Goal: Information Seeking & Learning: Learn about a topic

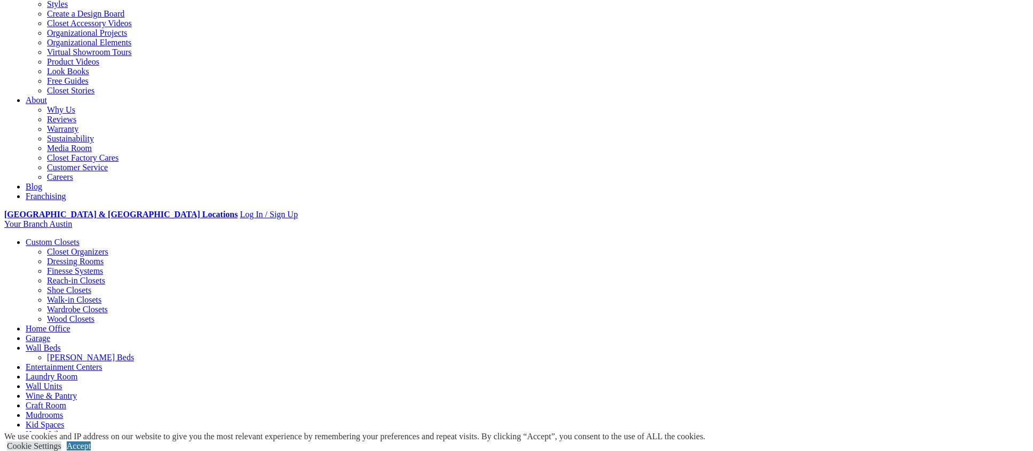
scroll to position [192, 0]
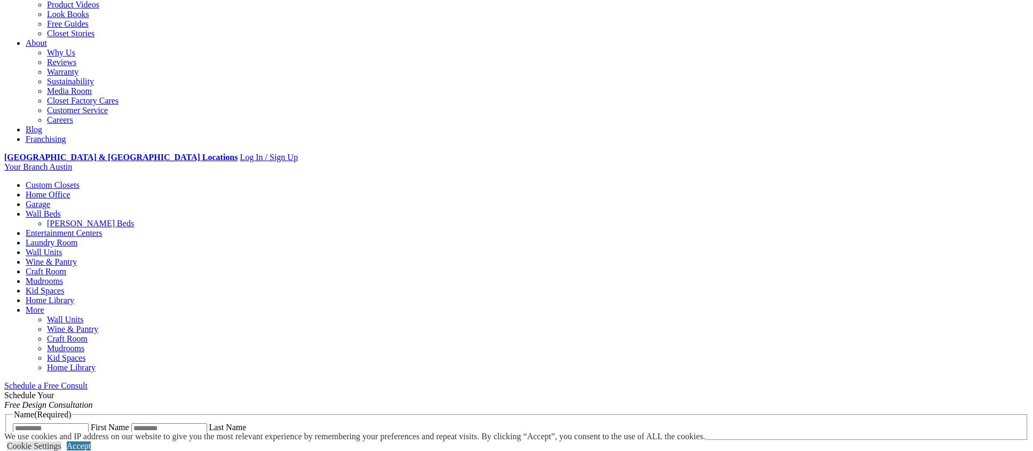
click at [70, 190] on link "Home Office" at bounding box center [48, 194] width 45 height 9
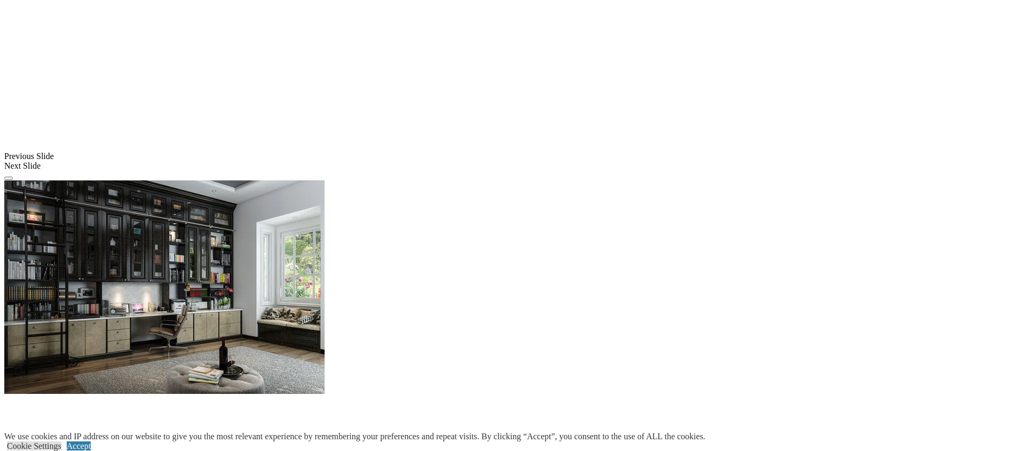
scroll to position [1142, 0]
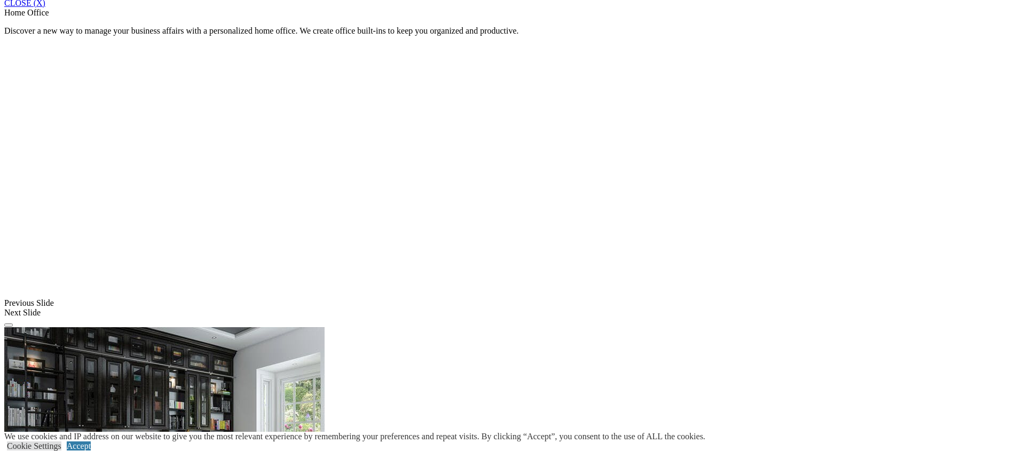
scroll to position [984, 0]
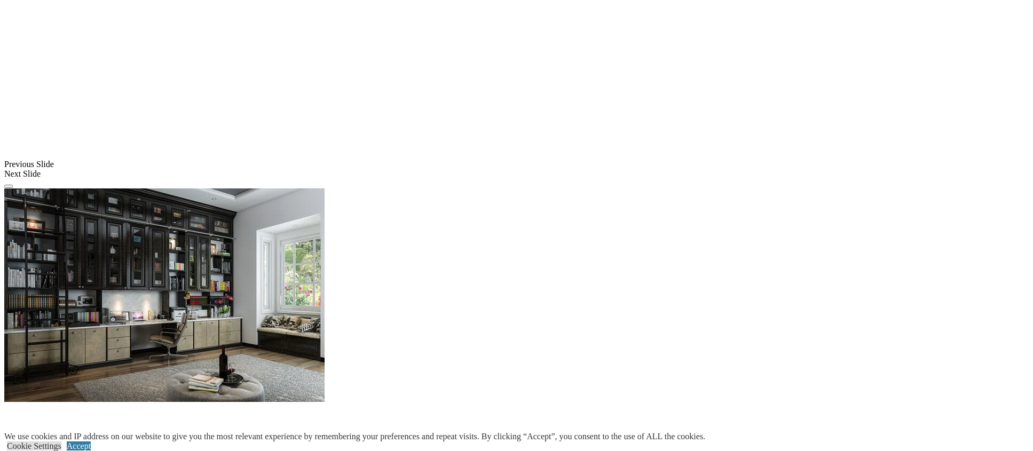
scroll to position [1076, 0]
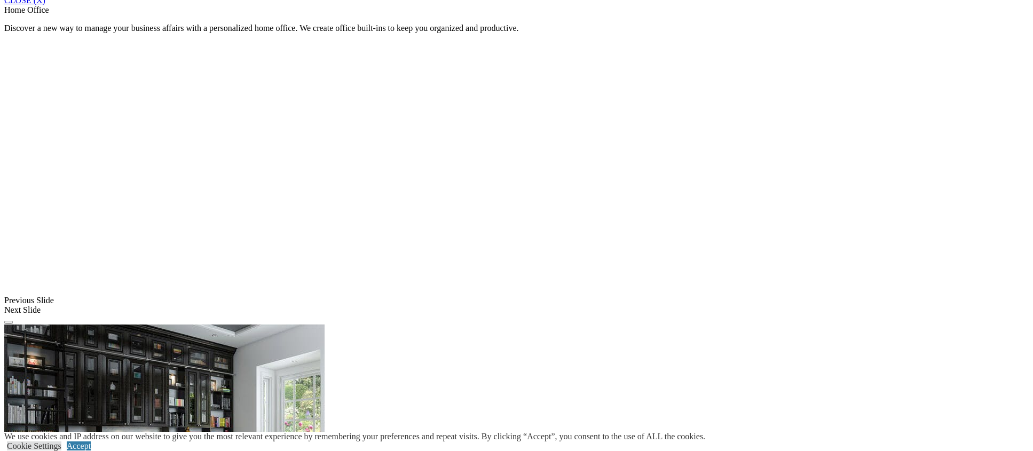
scroll to position [988, 0]
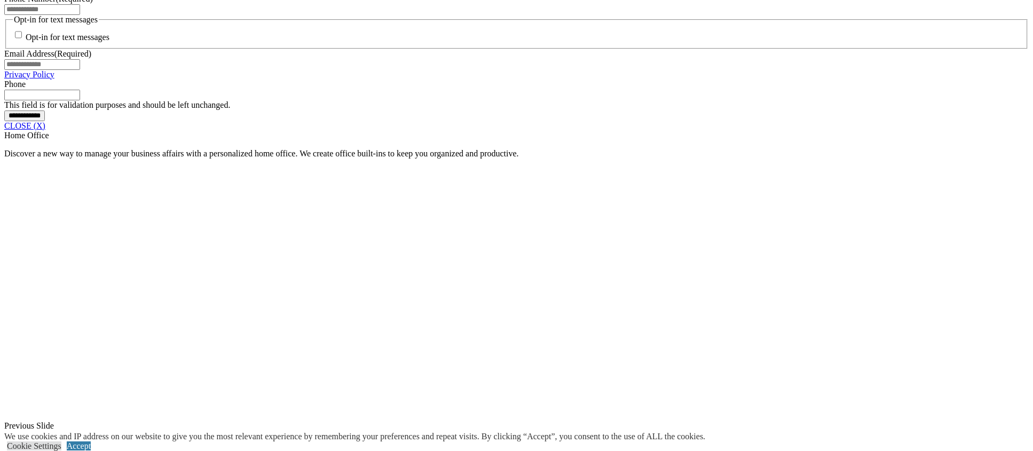
scroll to position [861, 0]
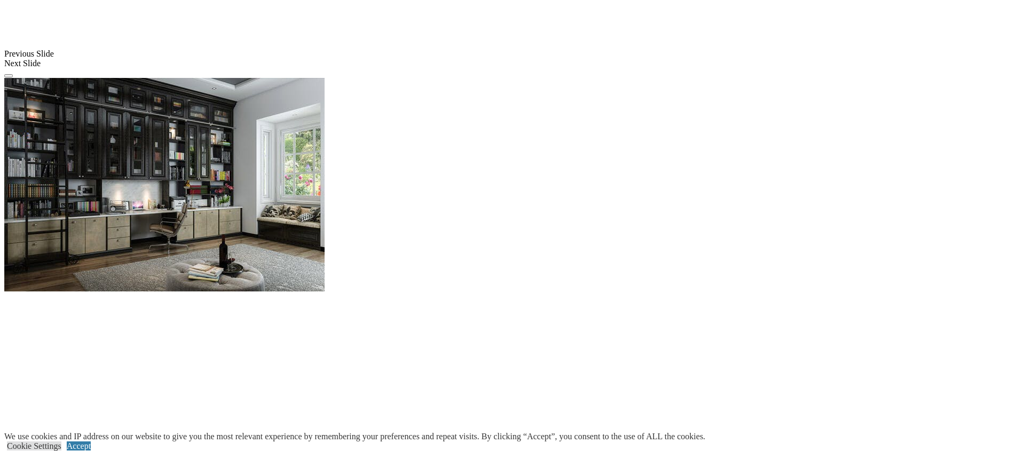
scroll to position [1247, 0]
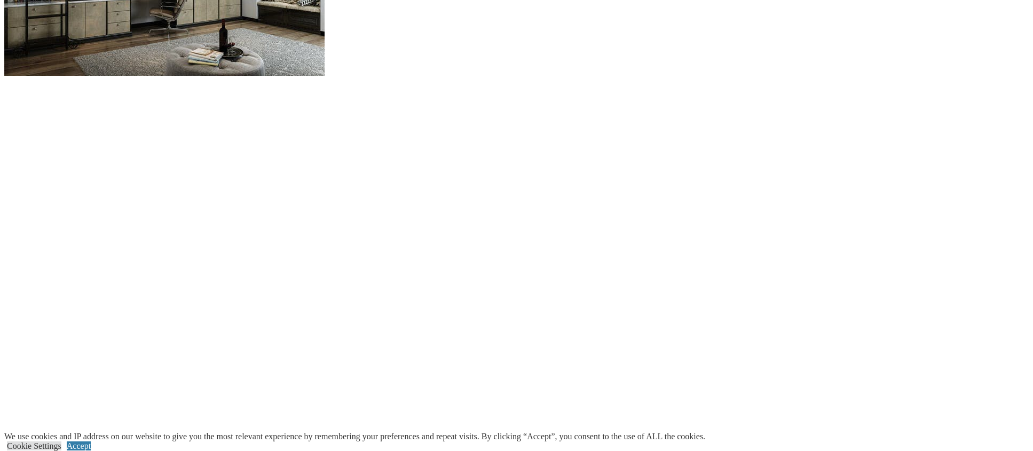
scroll to position [1452, 0]
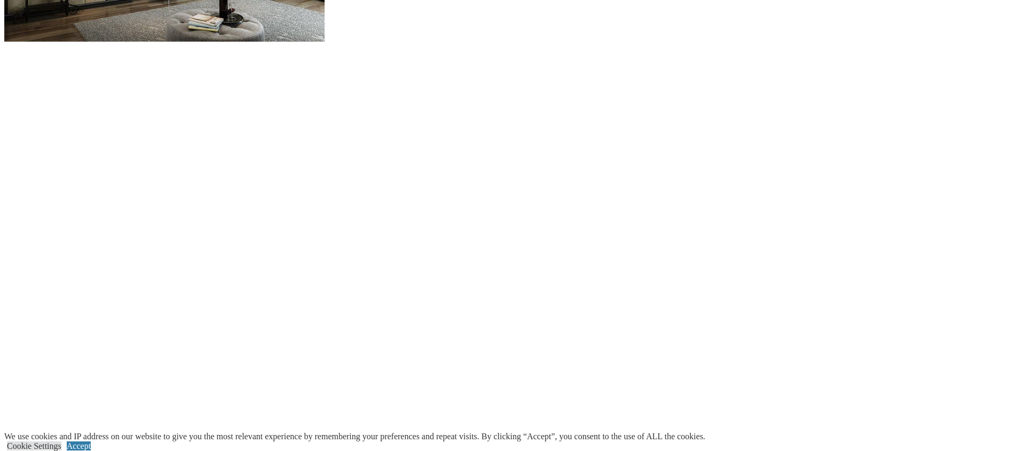
scroll to position [1486, 0]
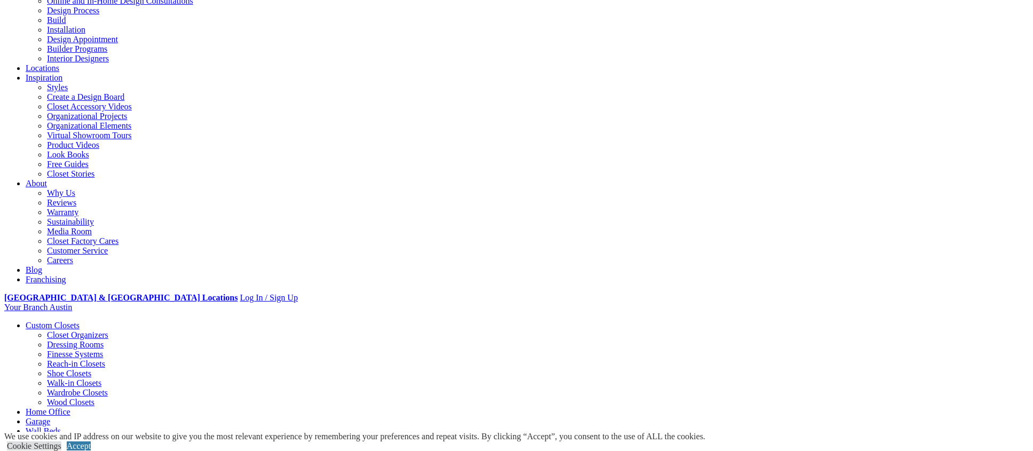
scroll to position [0, 0]
